Goal: Task Accomplishment & Management: Complete application form

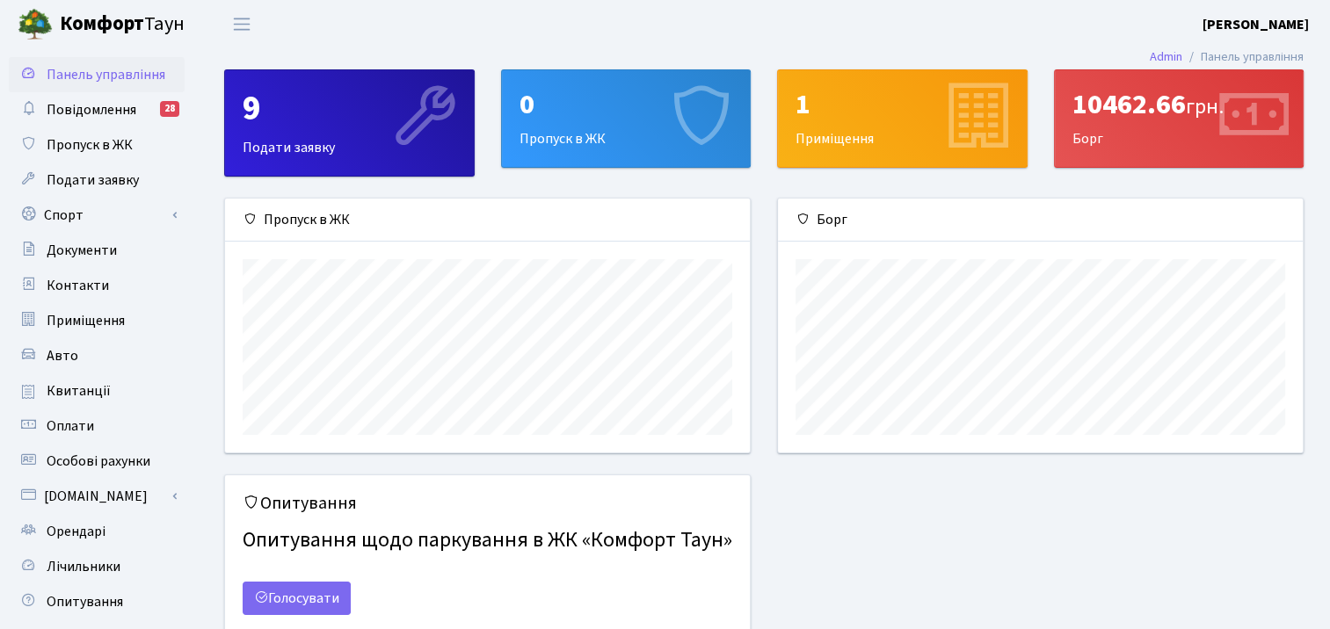
scroll to position [253, 524]
click at [98, 216] on link "Спорт" at bounding box center [97, 215] width 176 height 35
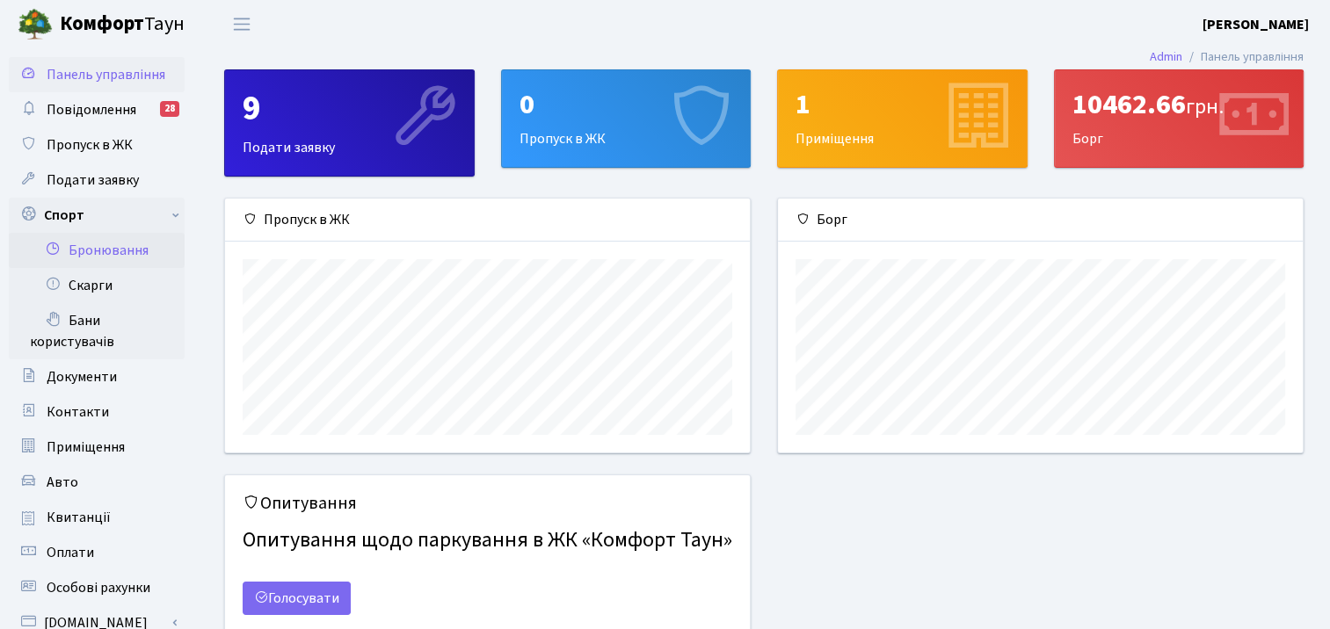
click at [119, 256] on link "Бронювання" at bounding box center [97, 250] width 176 height 35
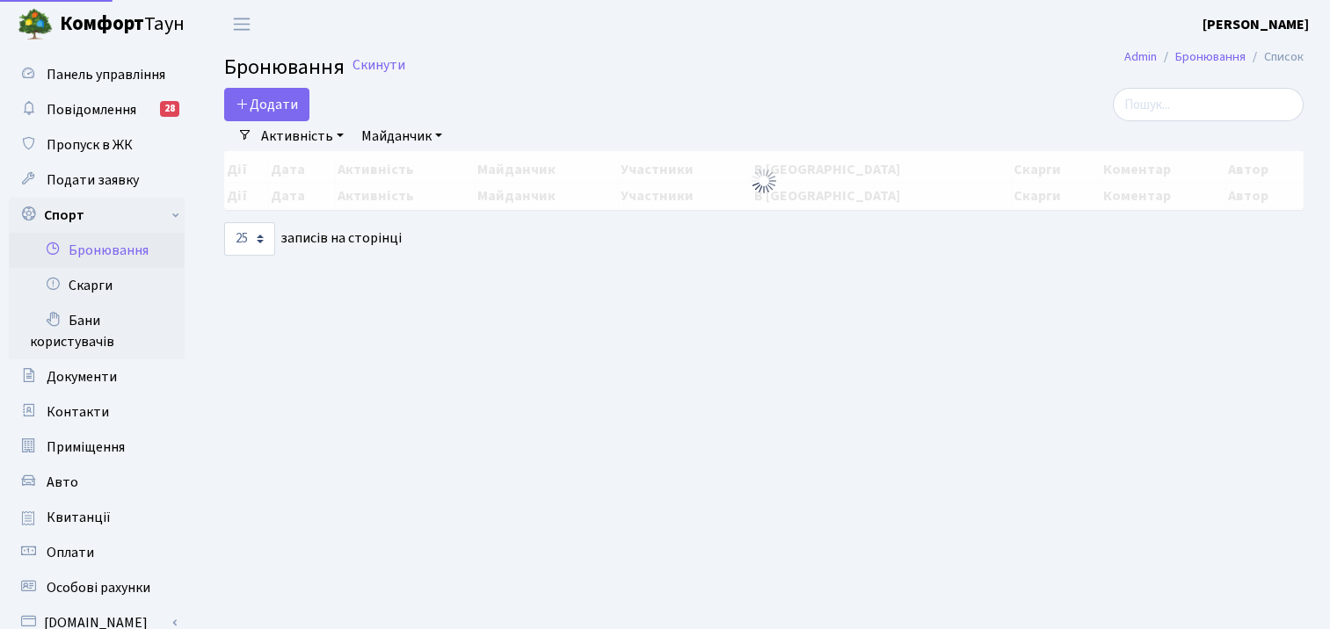
select select "25"
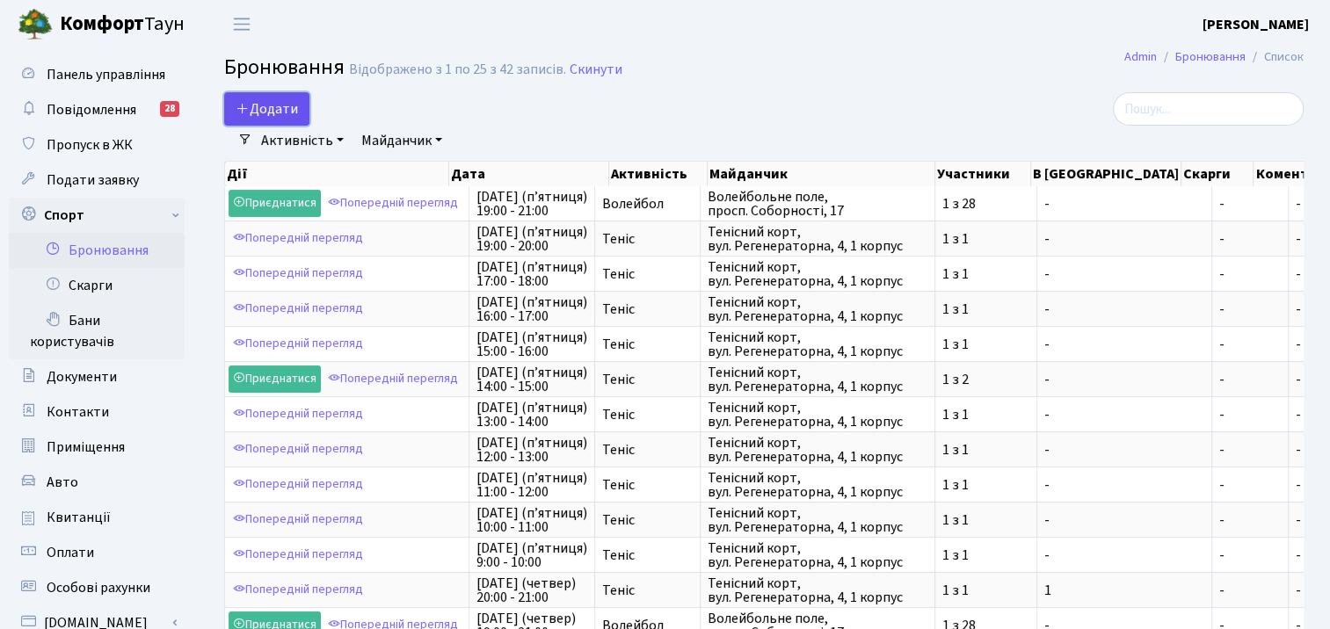
click at [280, 101] on button "Додати" at bounding box center [266, 108] width 85 height 33
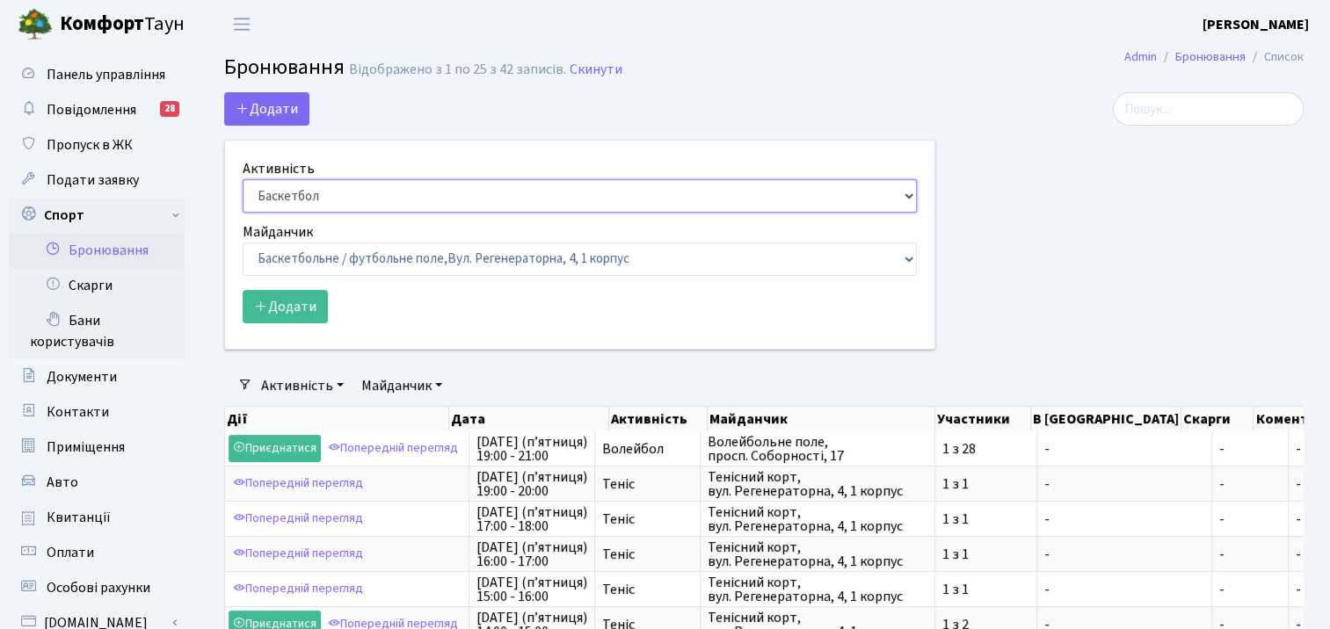
click at [907, 194] on select "Баскетбол Волейбол Йога Катання на роликах Настільний теніс [PERSON_NAME] Фітнес" at bounding box center [580, 195] width 674 height 33
select select "2"
click at [243, 179] on select "Баскетбол Волейбол Йога Катання на роликах Настільний теніс [PERSON_NAME] Фітнес" at bounding box center [580, 195] width 674 height 33
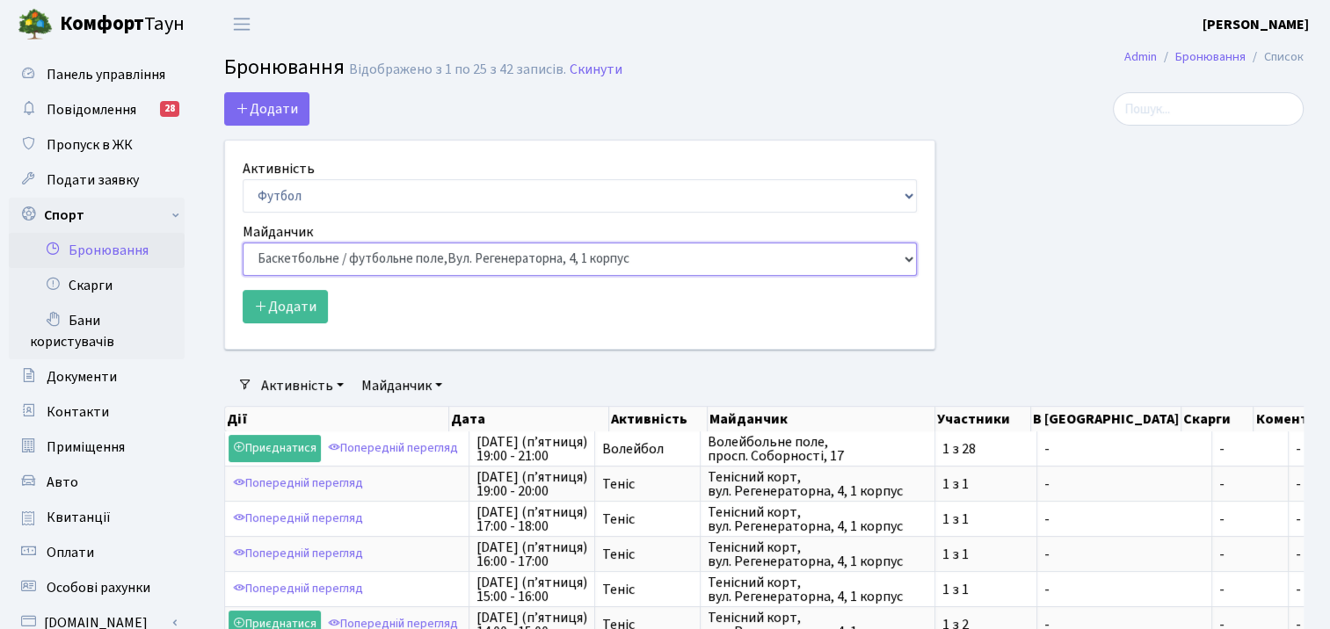
click at [905, 251] on select "Баскетбольне / футбольне поле, [GEOGRAPHIC_DATA]. [STREET_ADDRESS]. [STREET_ADD…" at bounding box center [580, 259] width 674 height 33
select select "10"
click at [243, 243] on select "Баскетбольне / футбольне поле, [GEOGRAPHIC_DATA]. [STREET_ADDRESS]. [STREET_ADD…" at bounding box center [580, 259] width 674 height 33
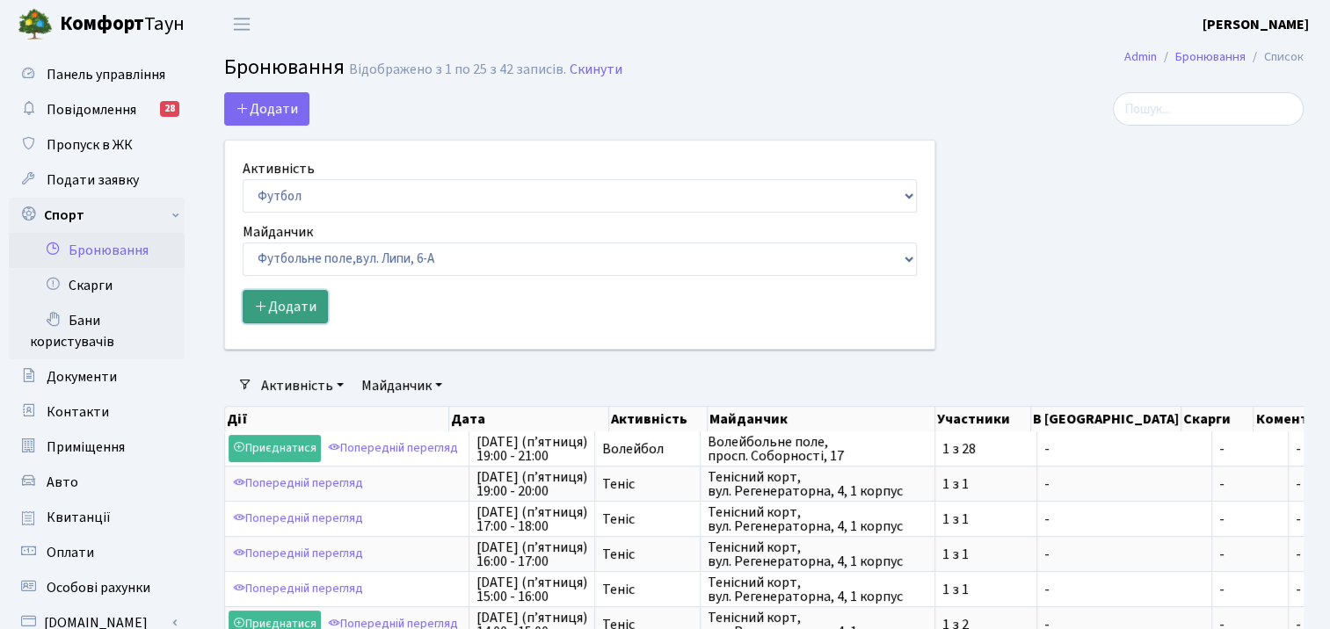
click at [292, 314] on button "Додати" at bounding box center [285, 306] width 85 height 33
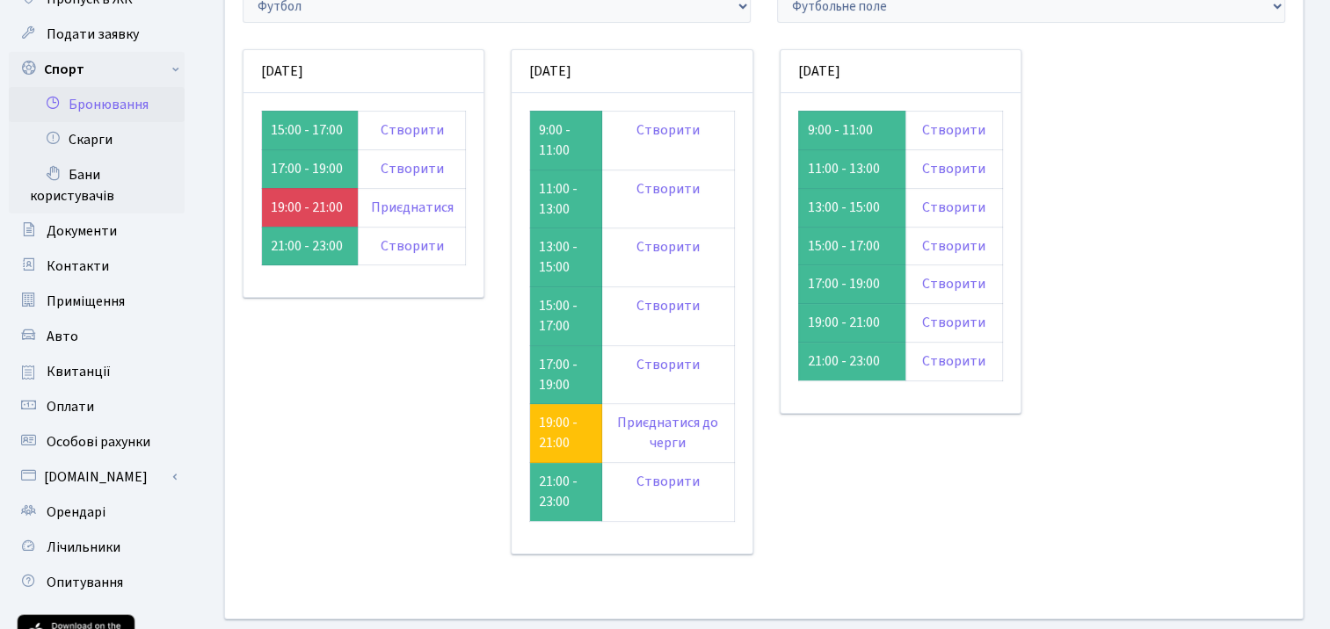
scroll to position [144, 0]
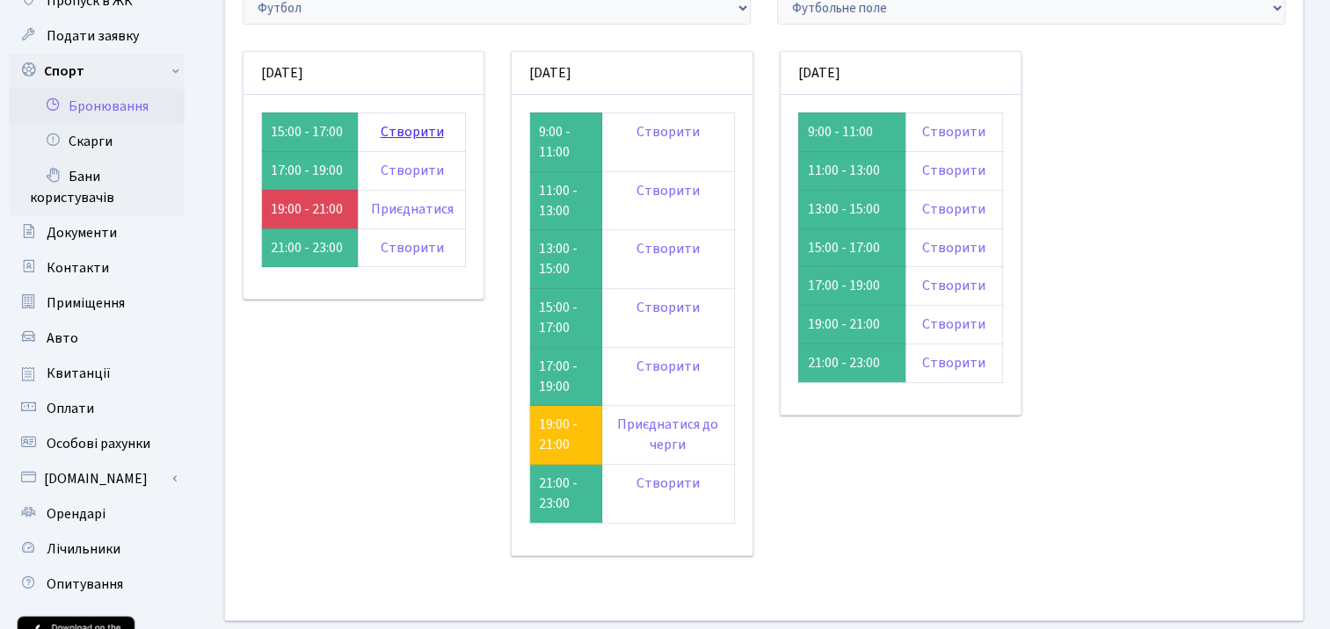
click at [423, 127] on link "Створити" at bounding box center [412, 131] width 63 height 19
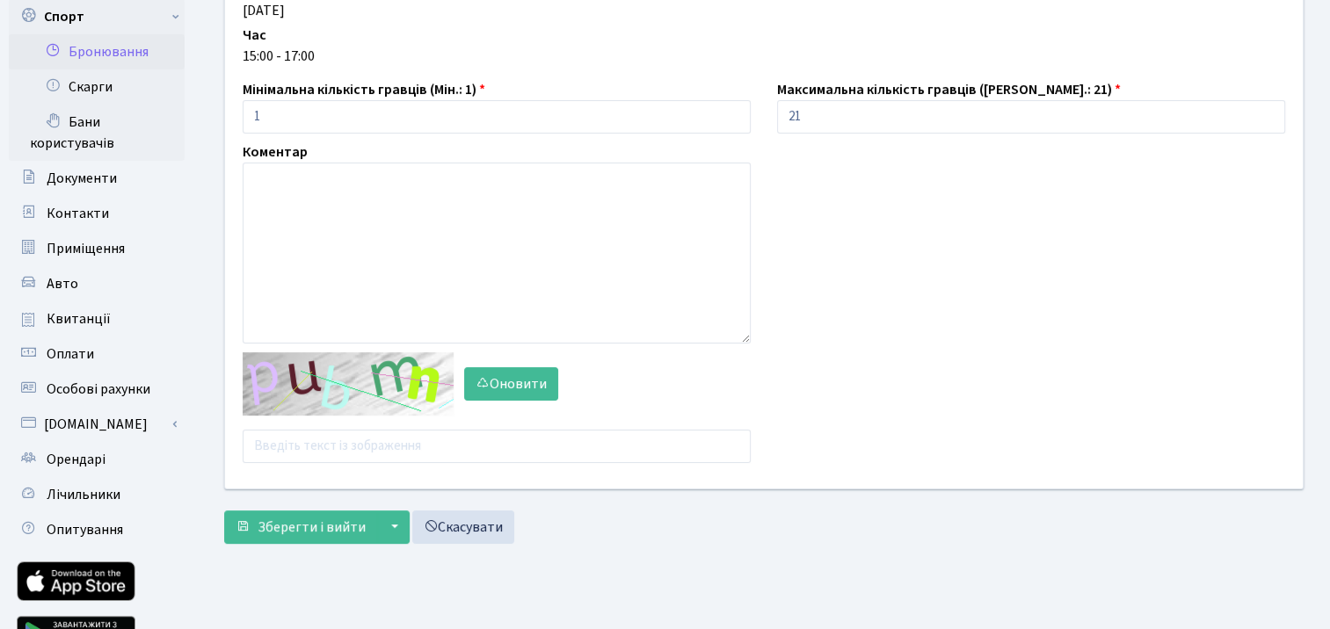
scroll to position [197, 0]
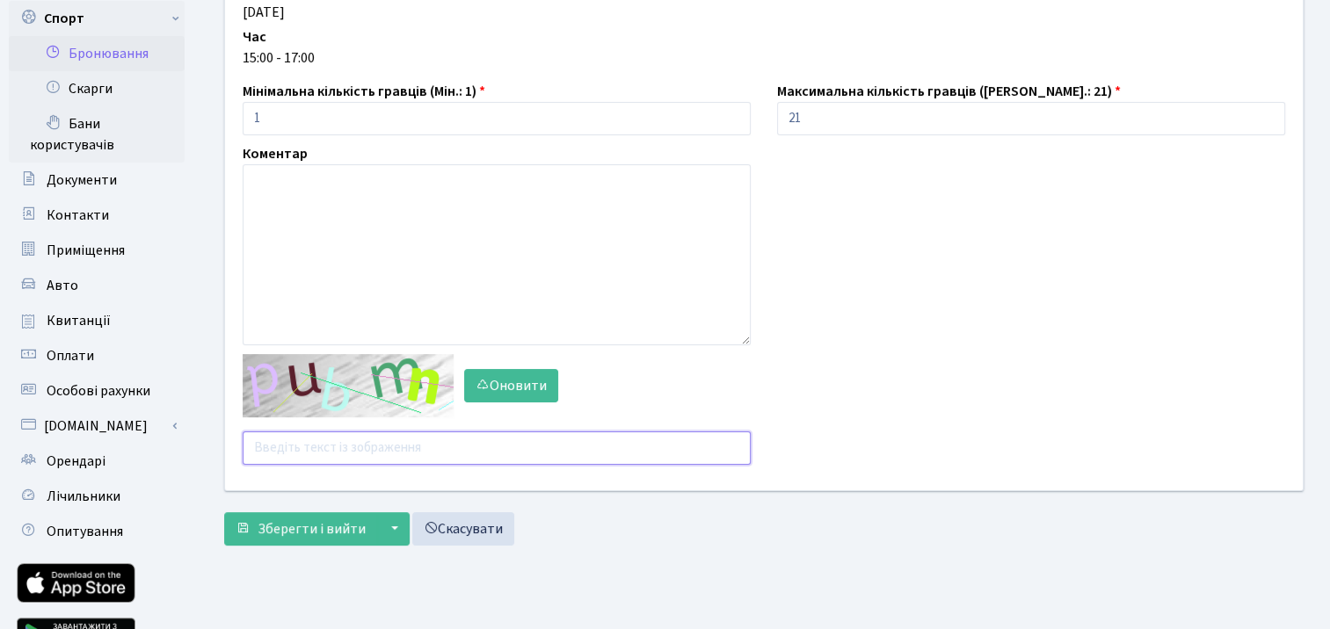
click at [417, 447] on input "text" at bounding box center [497, 448] width 508 height 33
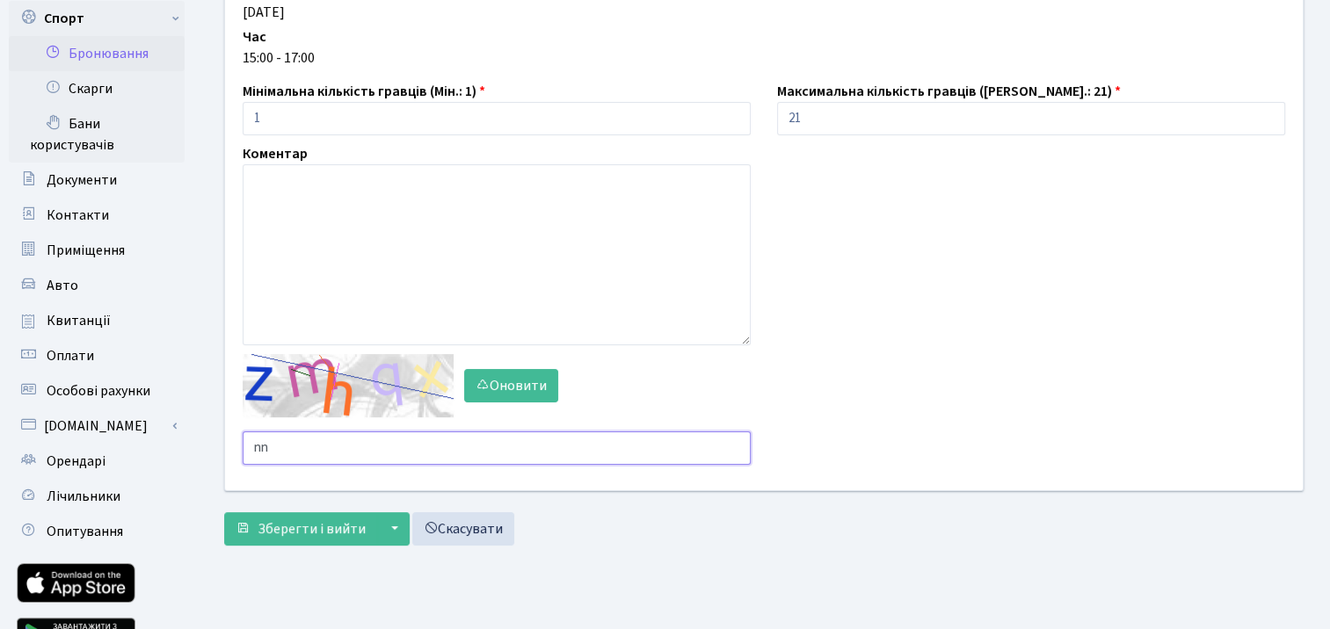
type input "n"
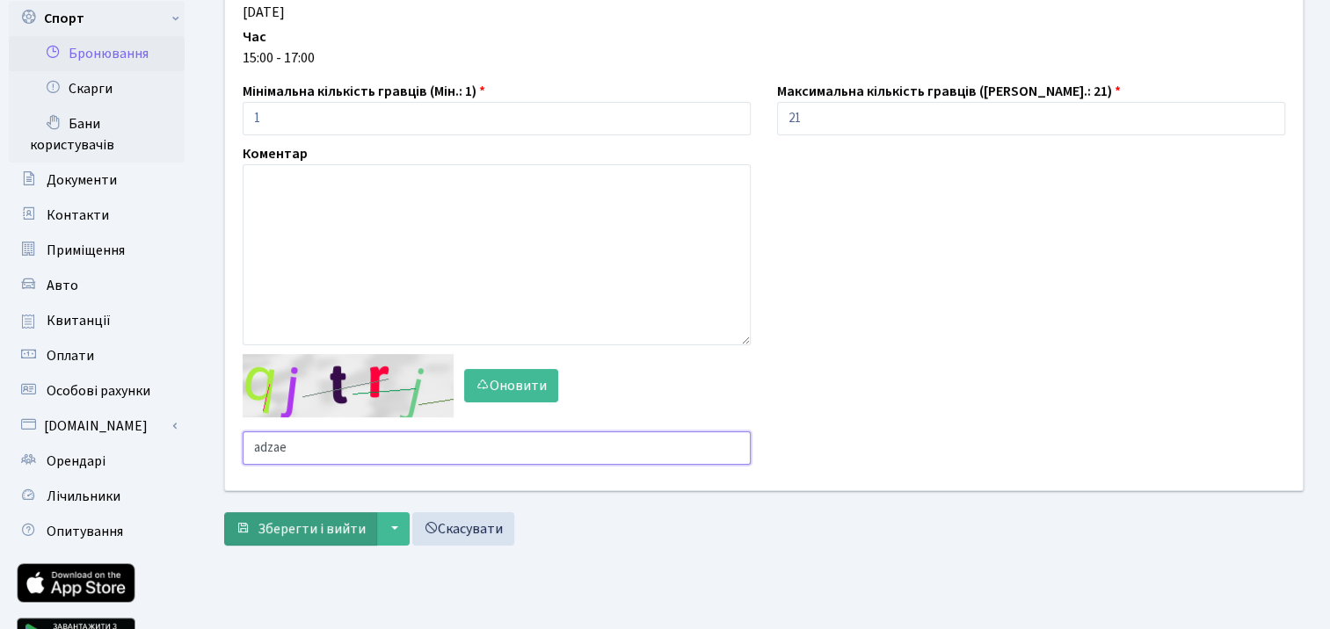
type input "adzae"
click at [357, 519] on span "Зберегти і вийти" at bounding box center [312, 528] width 108 height 19
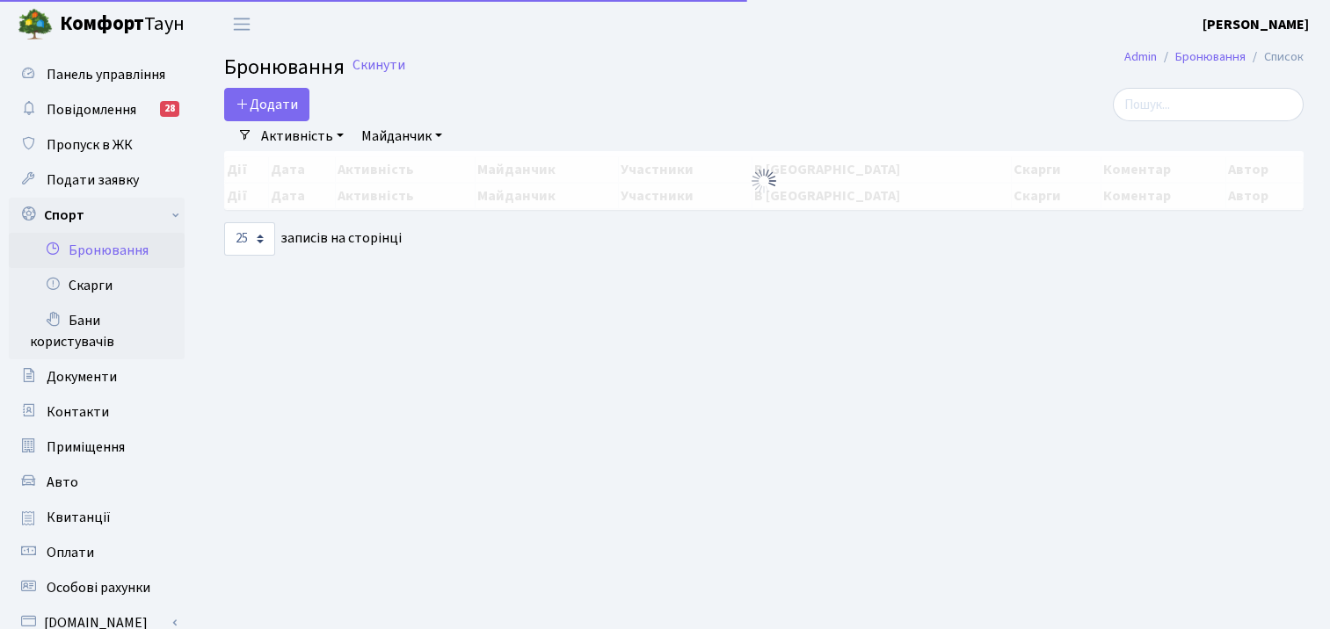
select select "25"
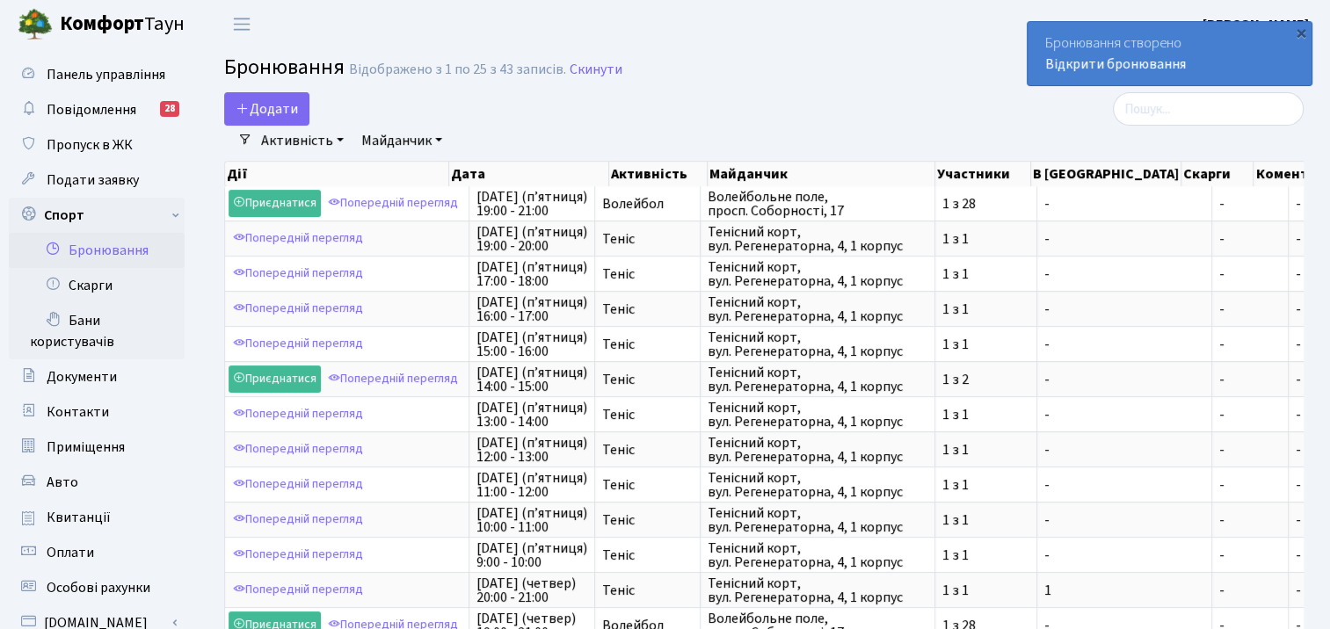
click at [1108, 49] on div "Бронювання створено Відкрити бронювання" at bounding box center [1170, 53] width 284 height 63
